Goal: Find specific page/section: Find specific page/section

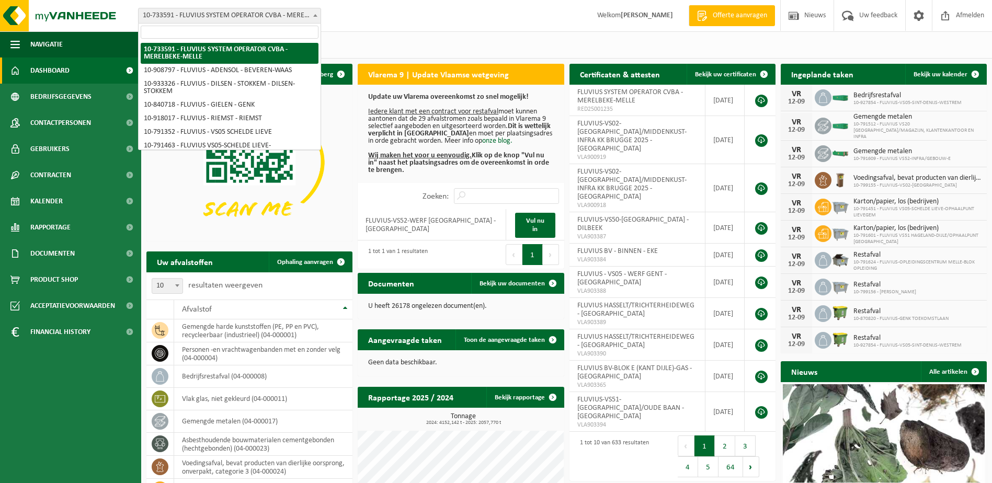
click at [260, 9] on span "10-733591 - FLUVIUS SYSTEM OPERATOR CVBA - MERELBEKE-MELLE" at bounding box center [230, 15] width 182 height 15
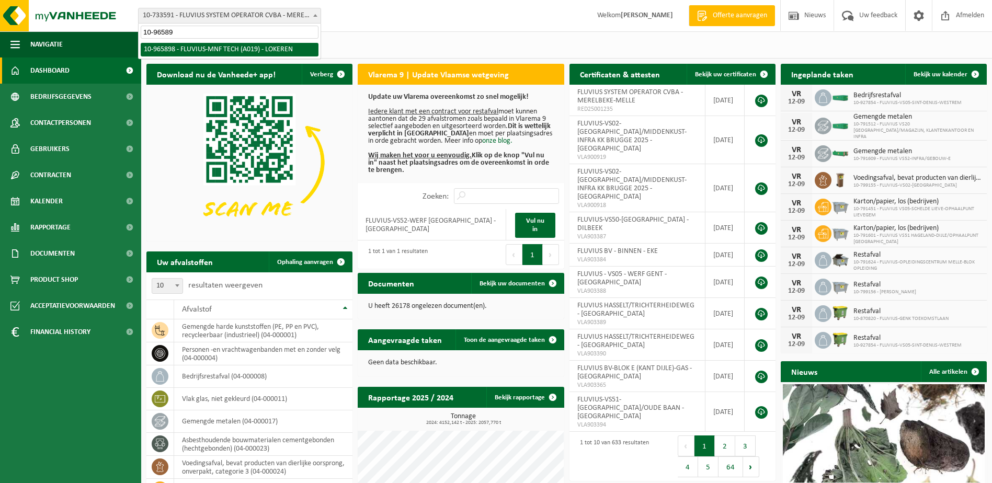
type input "10-965898"
select select "152626"
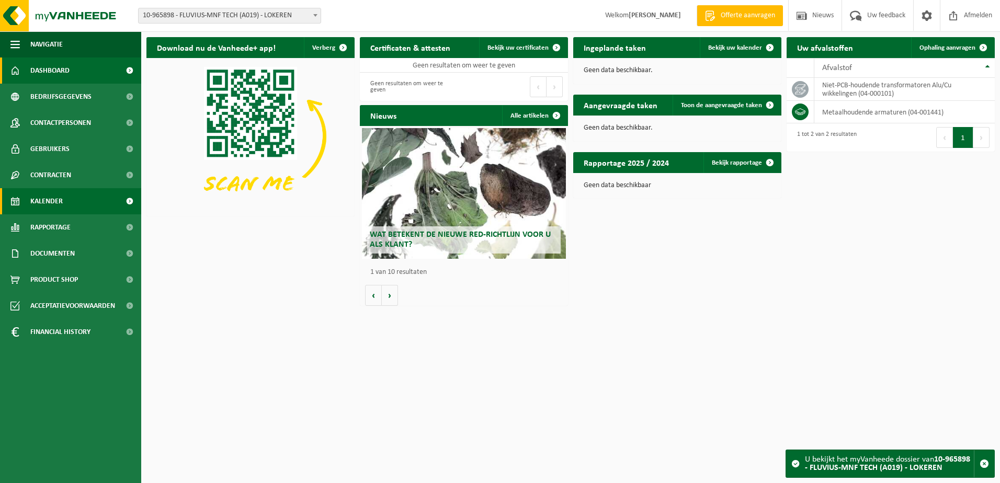
click at [50, 200] on span "Kalender" at bounding box center [46, 201] width 32 height 26
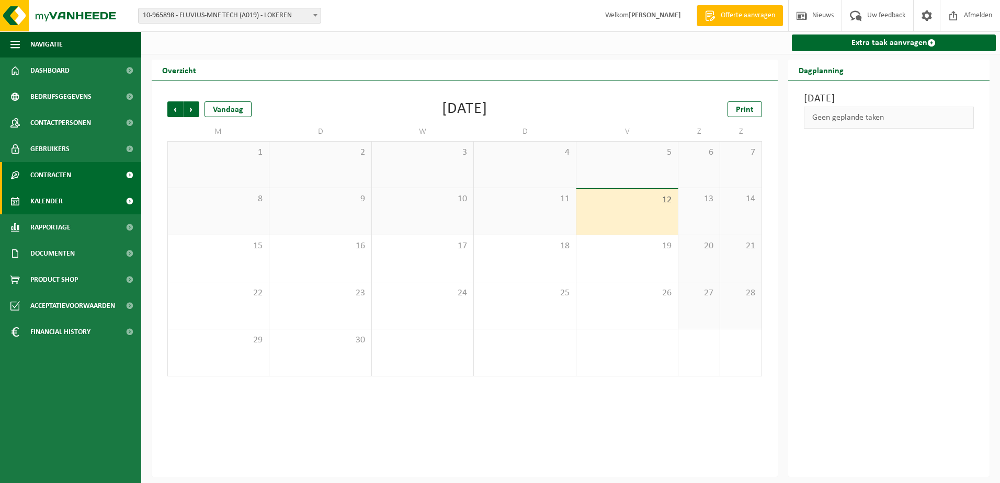
click at [50, 176] on span "Contracten" at bounding box center [50, 175] width 41 height 26
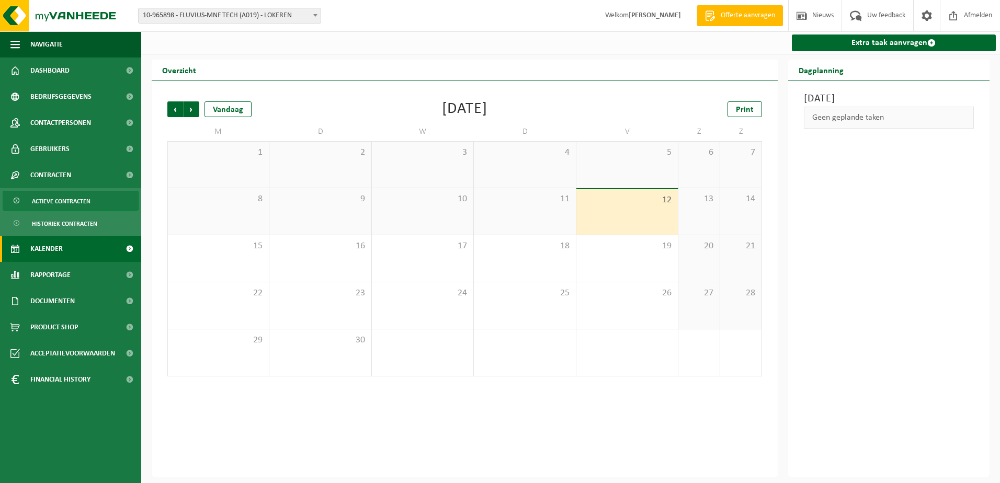
click at [50, 201] on span "Actieve contracten" at bounding box center [61, 201] width 59 height 20
